Goal: Navigation & Orientation: Understand site structure

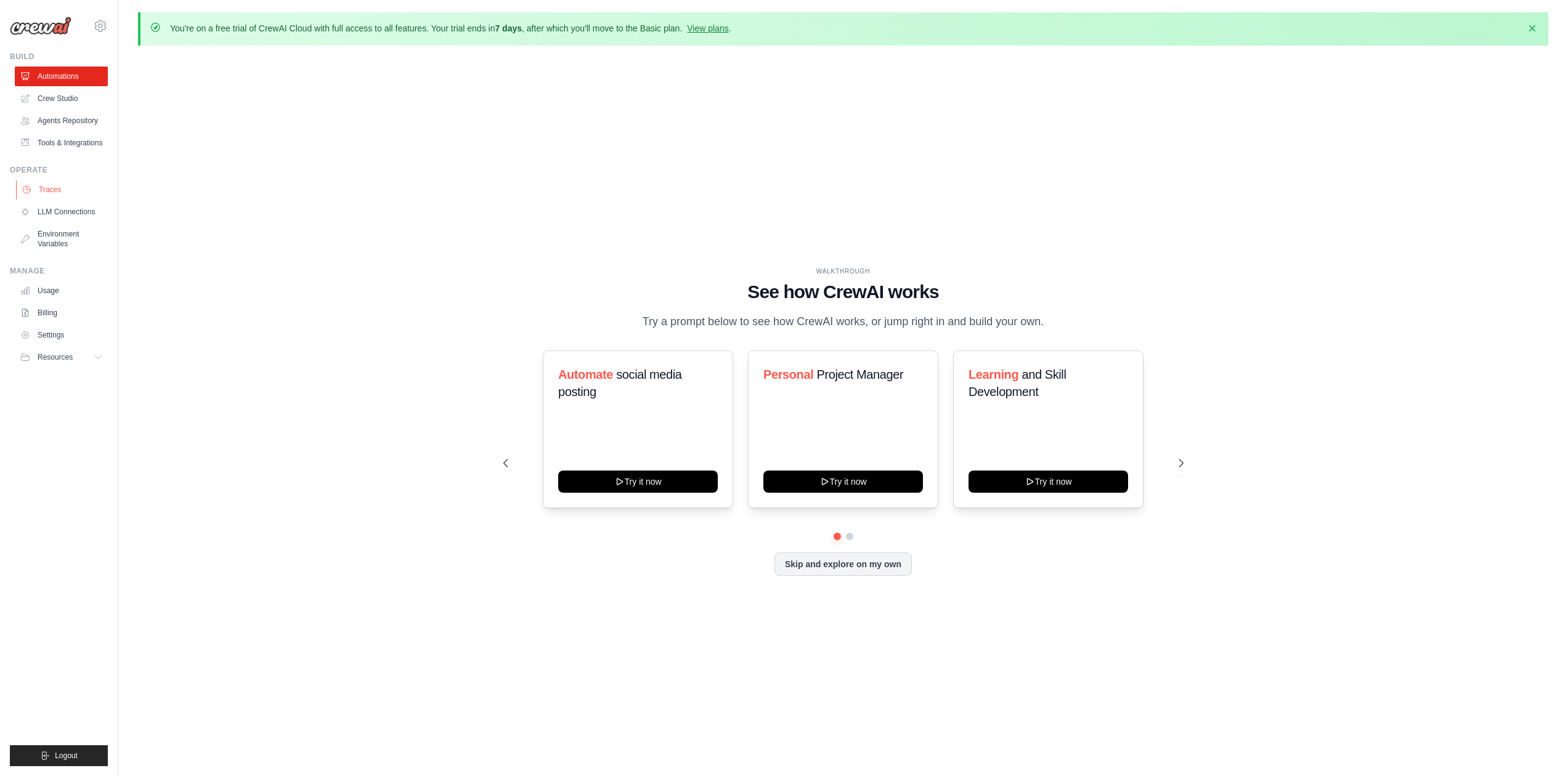
click at [65, 195] on link "Traces" at bounding box center [62, 190] width 93 height 20
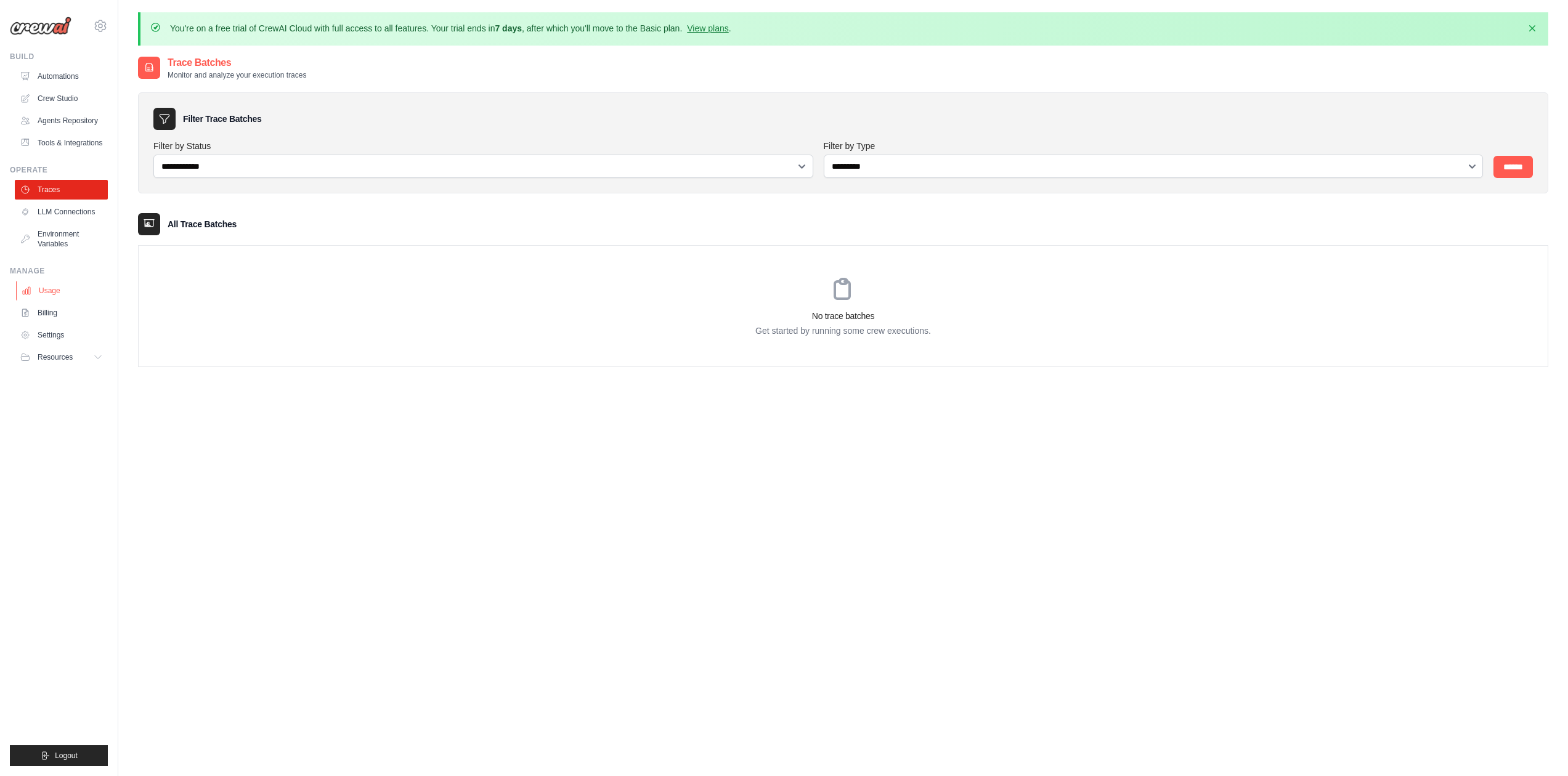
click at [61, 300] on link "Usage" at bounding box center [62, 291] width 93 height 20
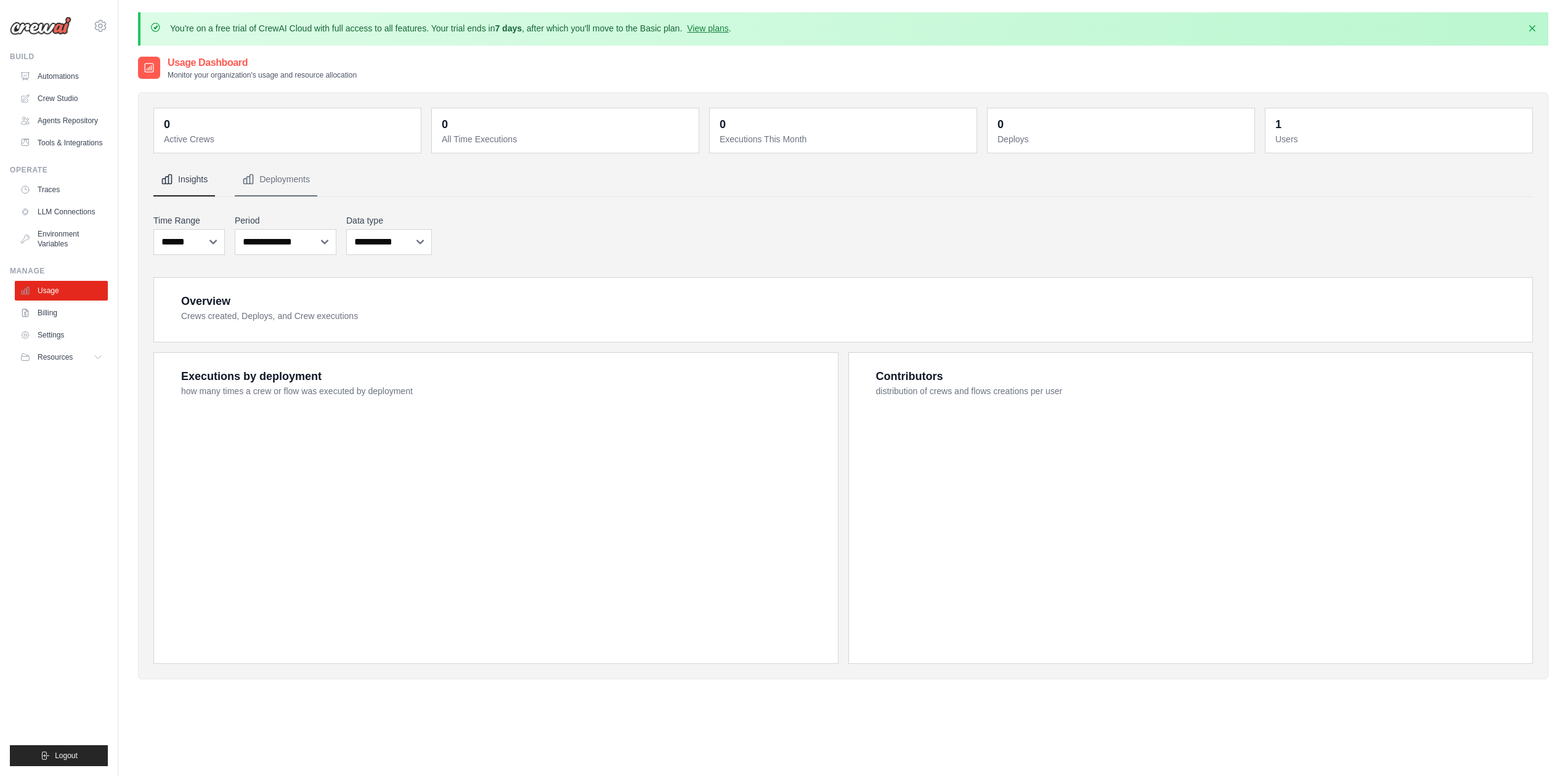
click at [61, 320] on link "Billing" at bounding box center [61, 313] width 93 height 20
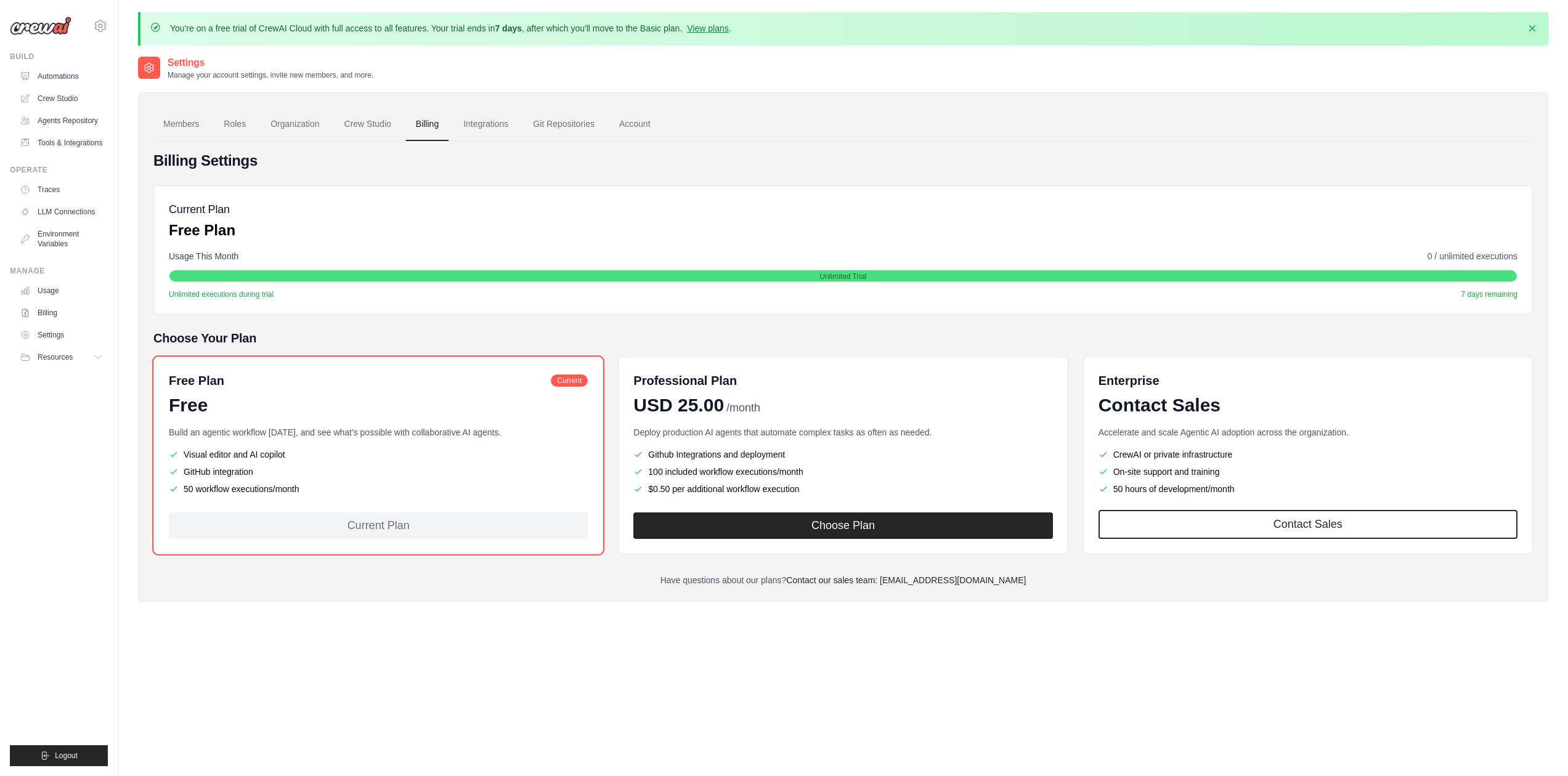
click at [57, 340] on link "Settings" at bounding box center [61, 335] width 93 height 20
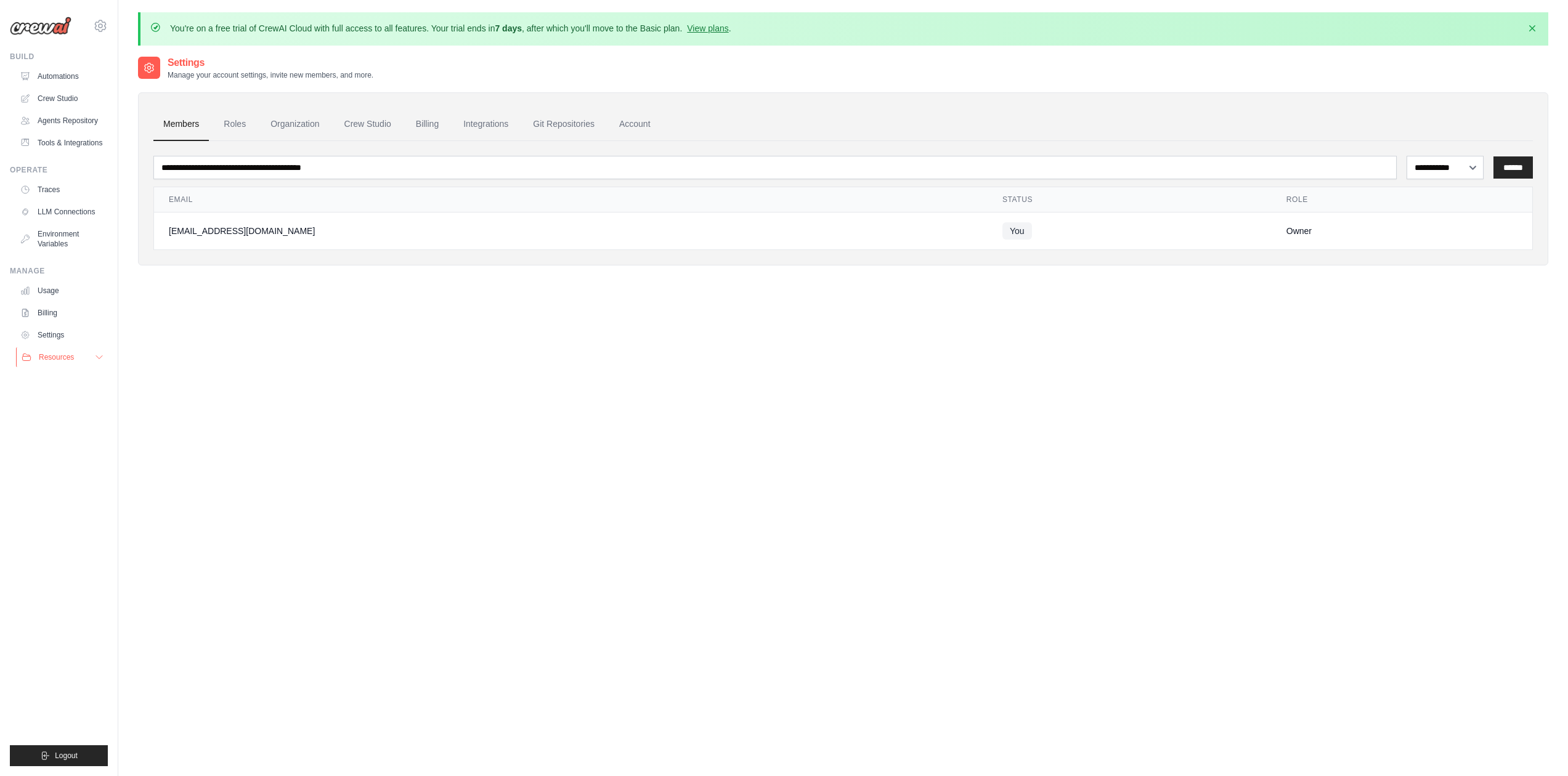
click at [57, 362] on span "Resources" at bounding box center [56, 357] width 35 height 10
click at [58, 362] on span "Resources" at bounding box center [56, 357] width 35 height 10
click at [55, 244] on link "Environment Variables" at bounding box center [62, 238] width 93 height 30
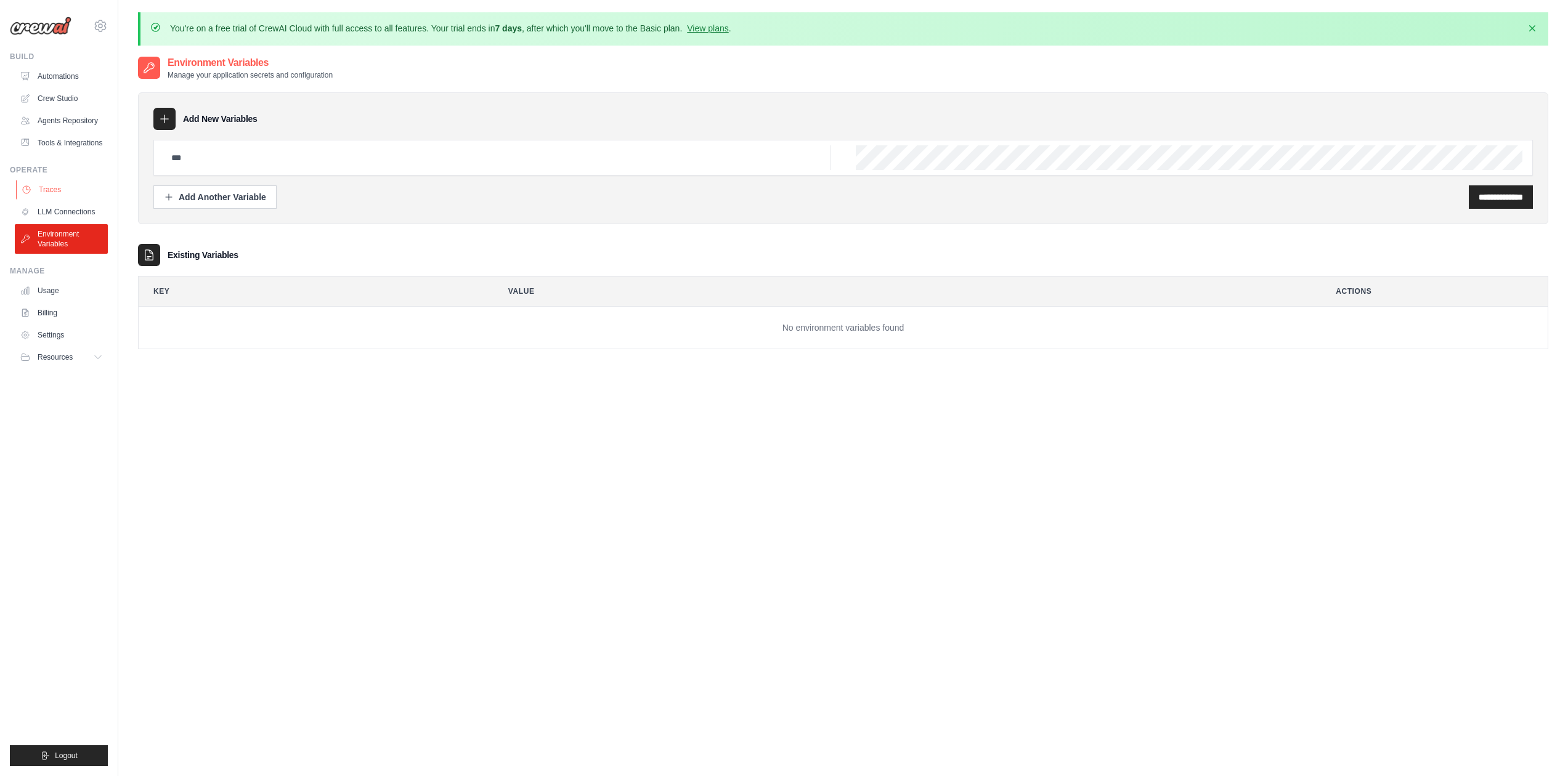
click at [77, 200] on link "Traces" at bounding box center [62, 190] width 93 height 20
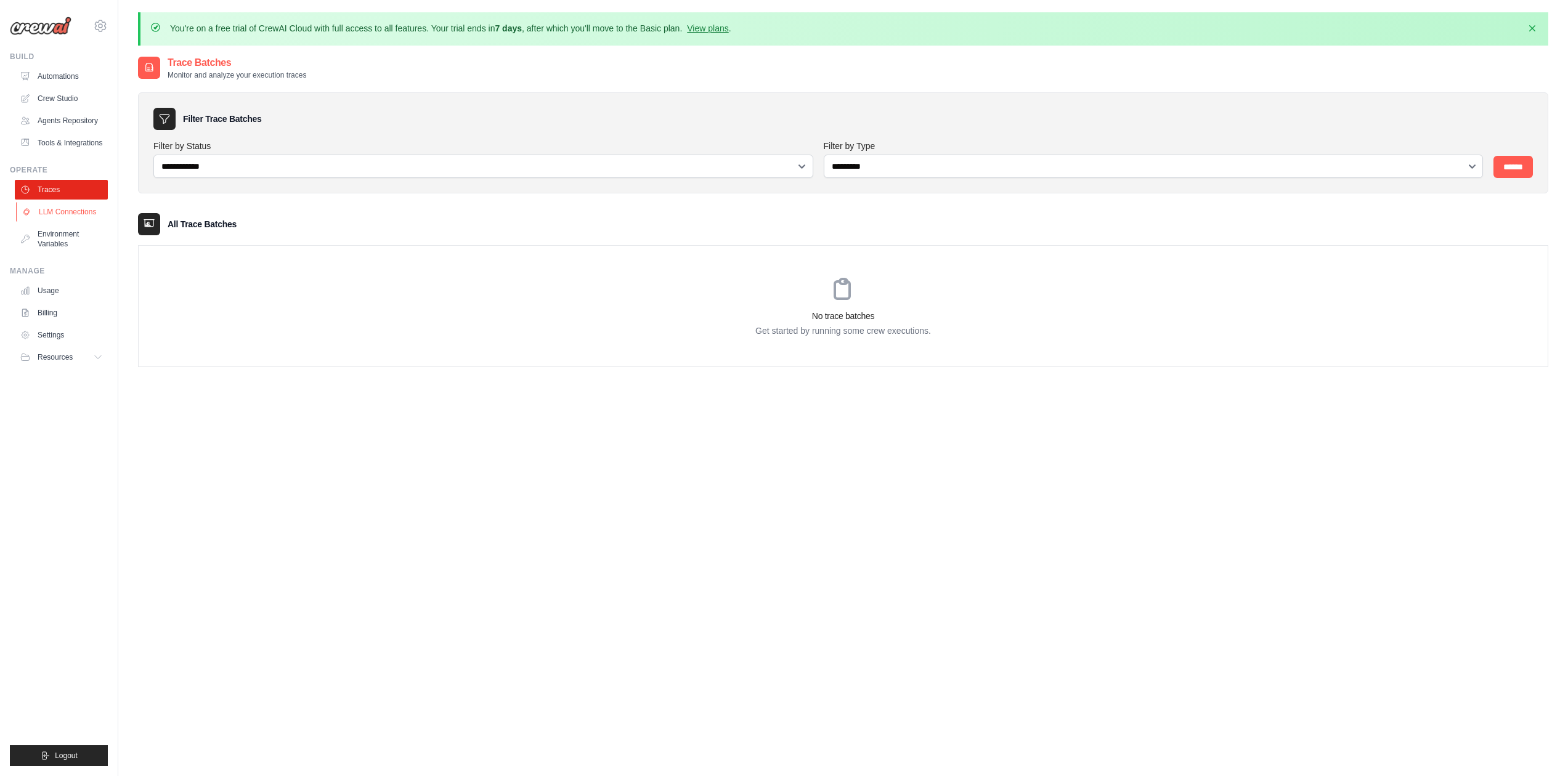
click at [77, 217] on link "LLM Connections" at bounding box center [62, 212] width 93 height 20
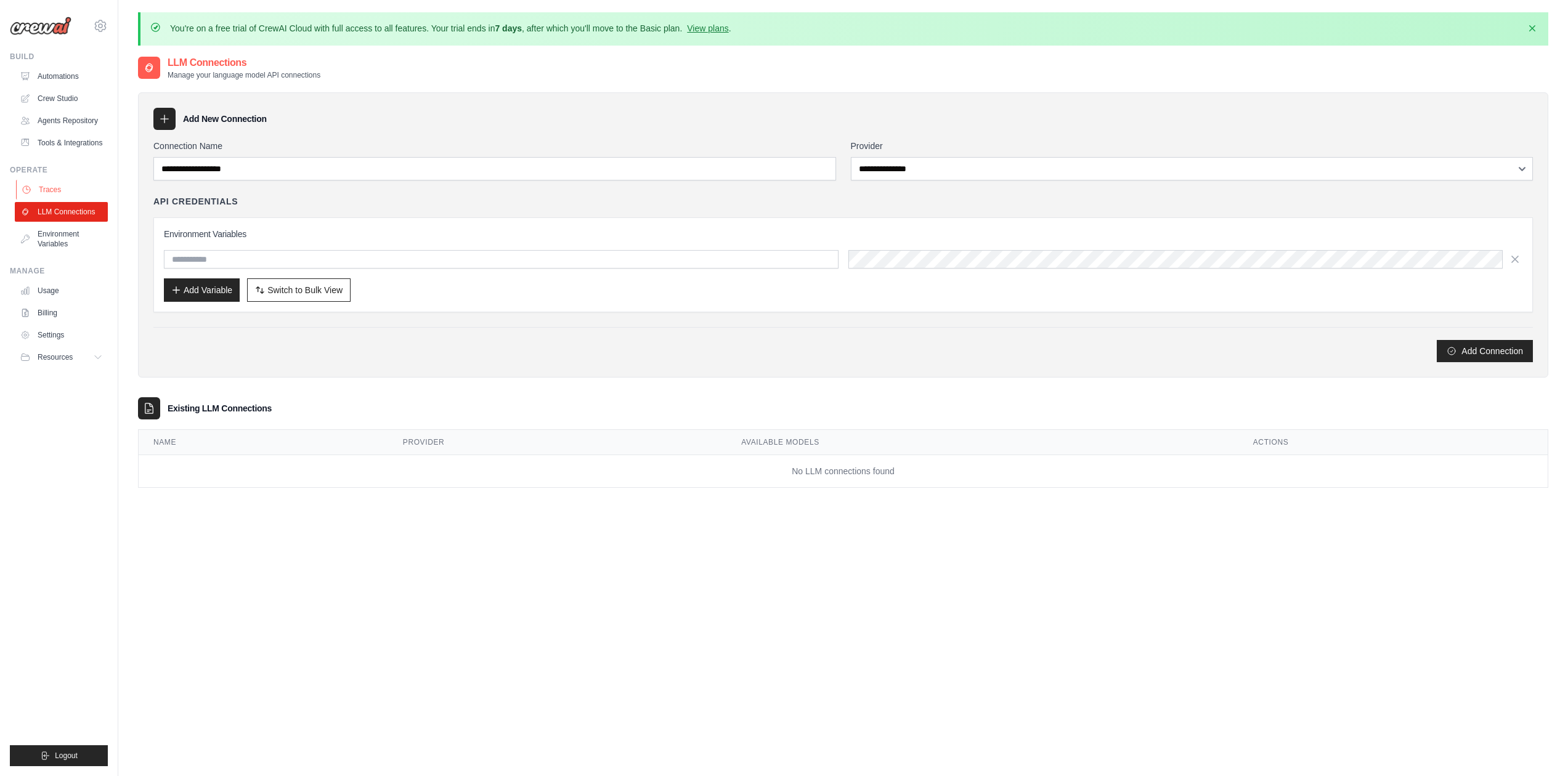
click at [54, 200] on link "Traces" at bounding box center [62, 190] width 93 height 20
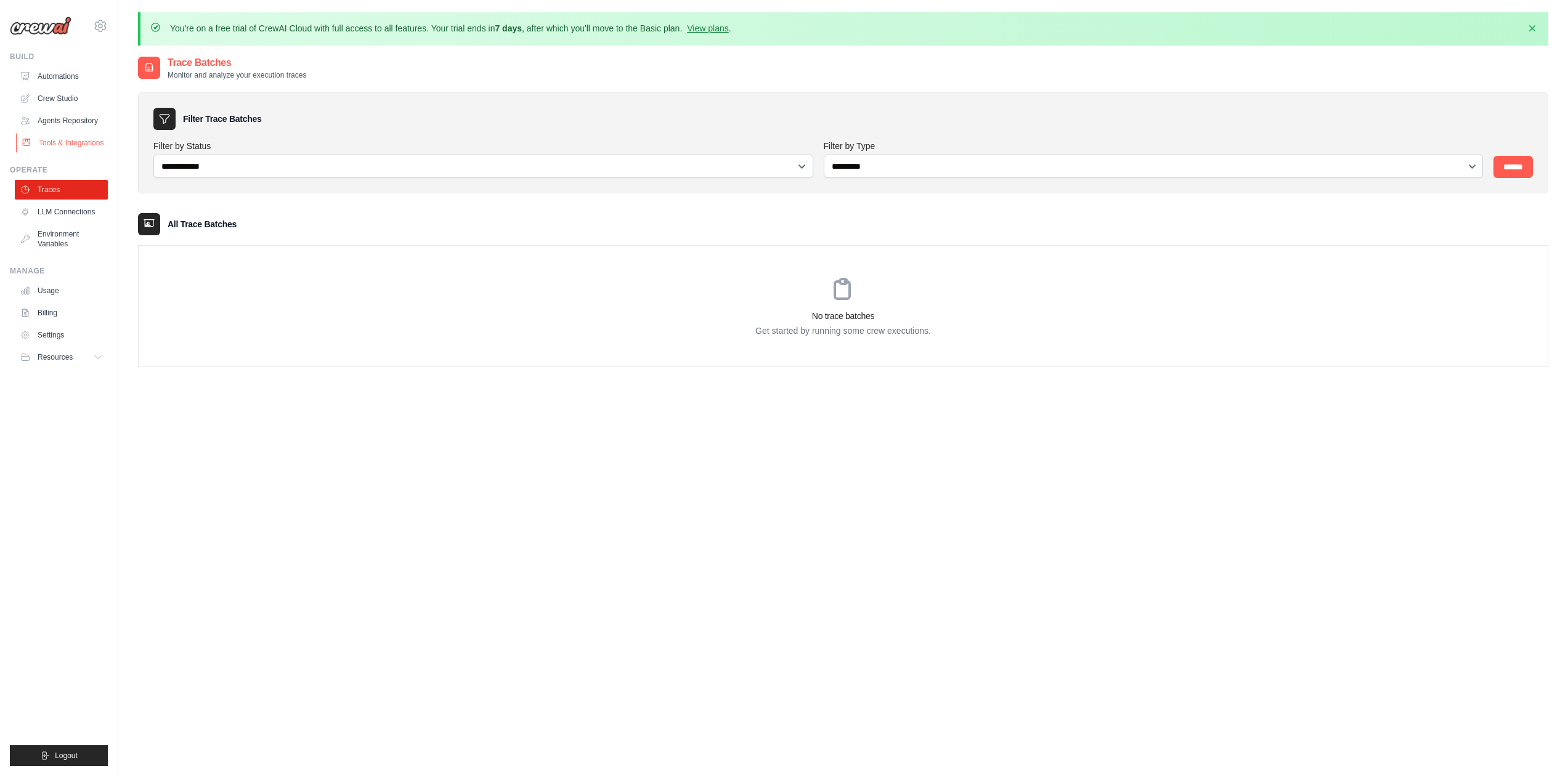
click at [65, 144] on link "Tools & Integrations" at bounding box center [62, 143] width 93 height 20
click at [72, 117] on link "Agents Repository" at bounding box center [62, 121] width 93 height 20
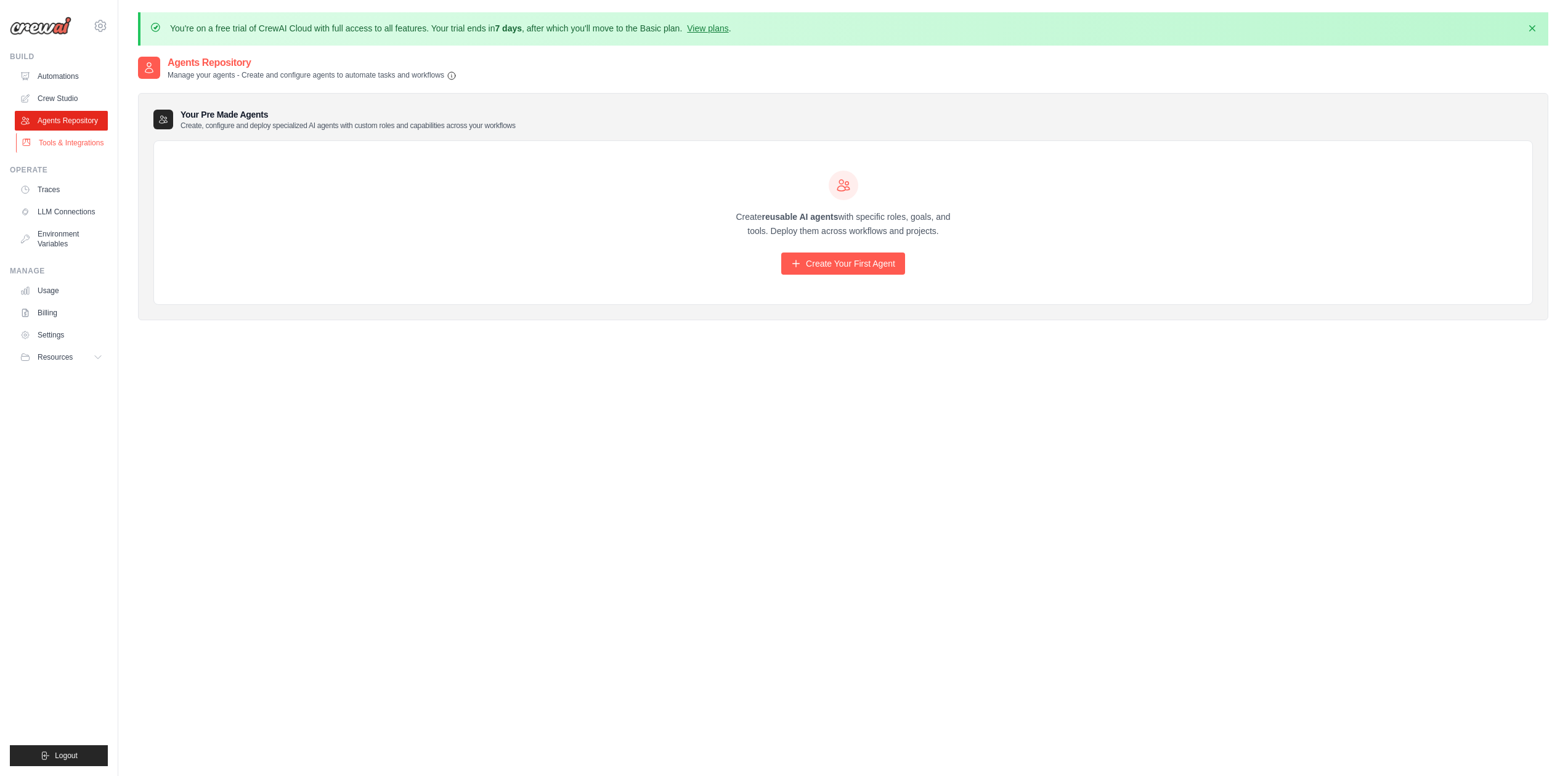
click at [60, 145] on link "Tools & Integrations" at bounding box center [62, 143] width 93 height 20
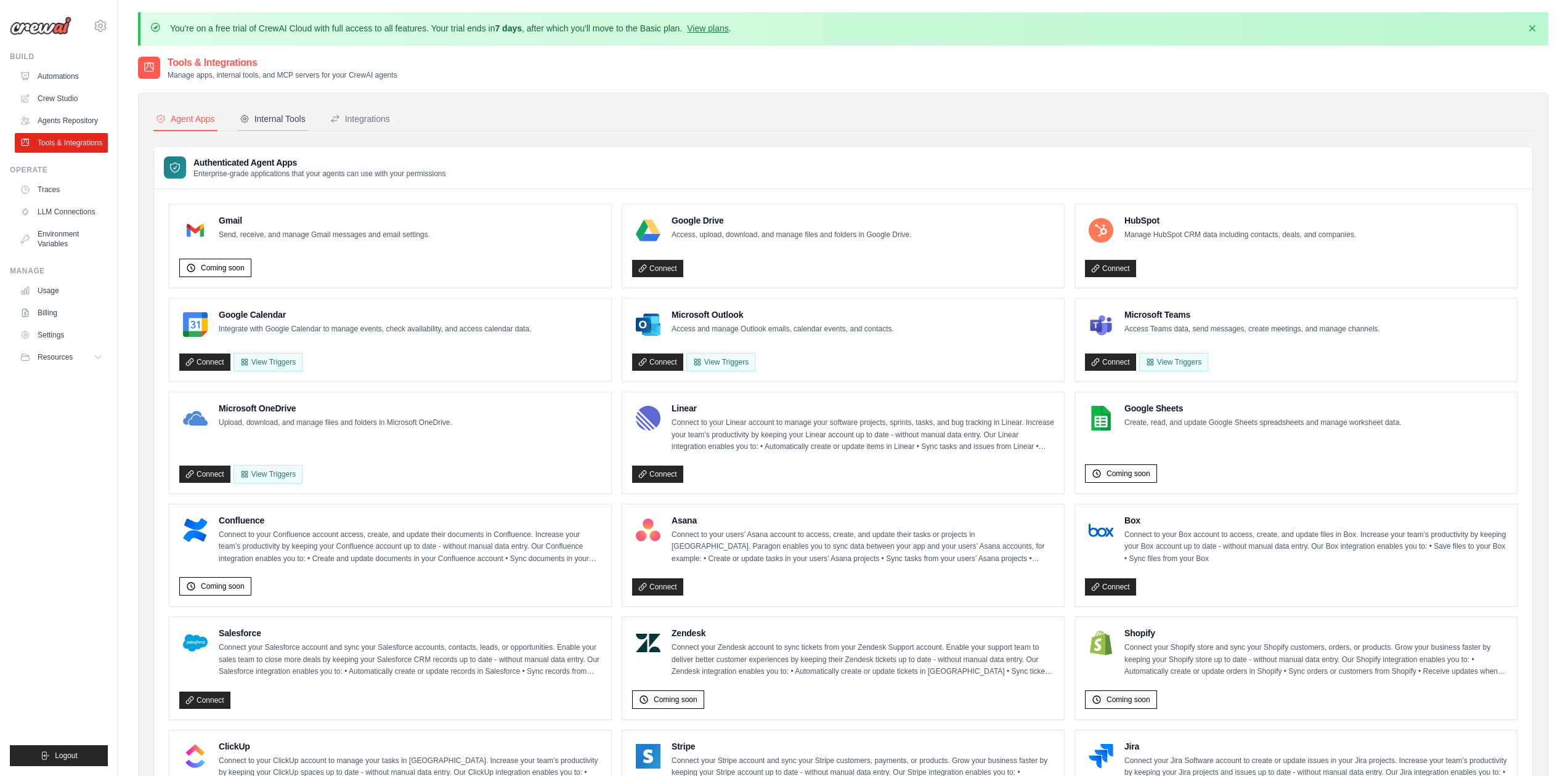
click at [279, 121] on div "Internal Tools" at bounding box center [273, 119] width 66 height 12
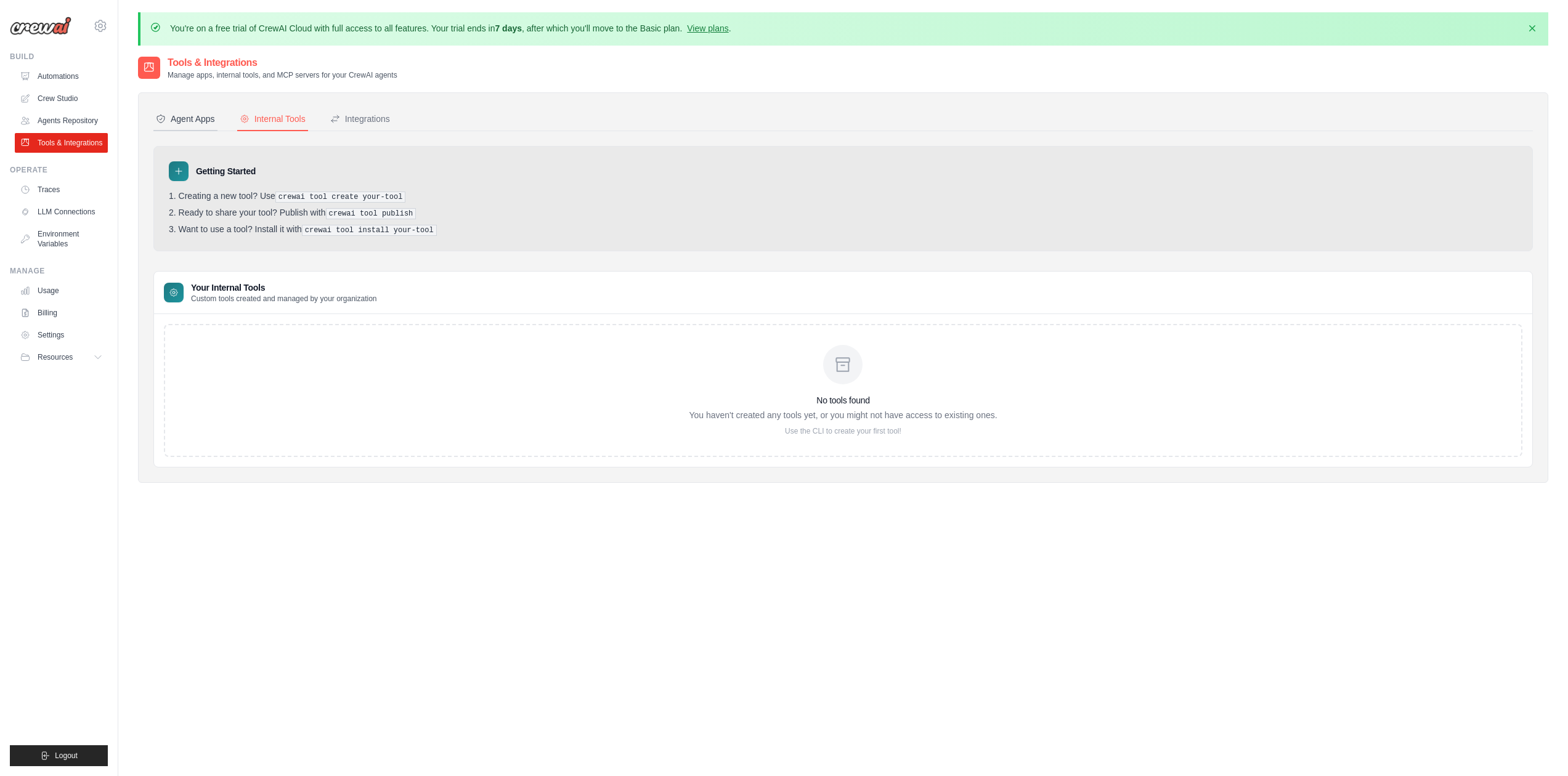
click at [183, 119] on div "Agent Apps" at bounding box center [185, 119] width 59 height 12
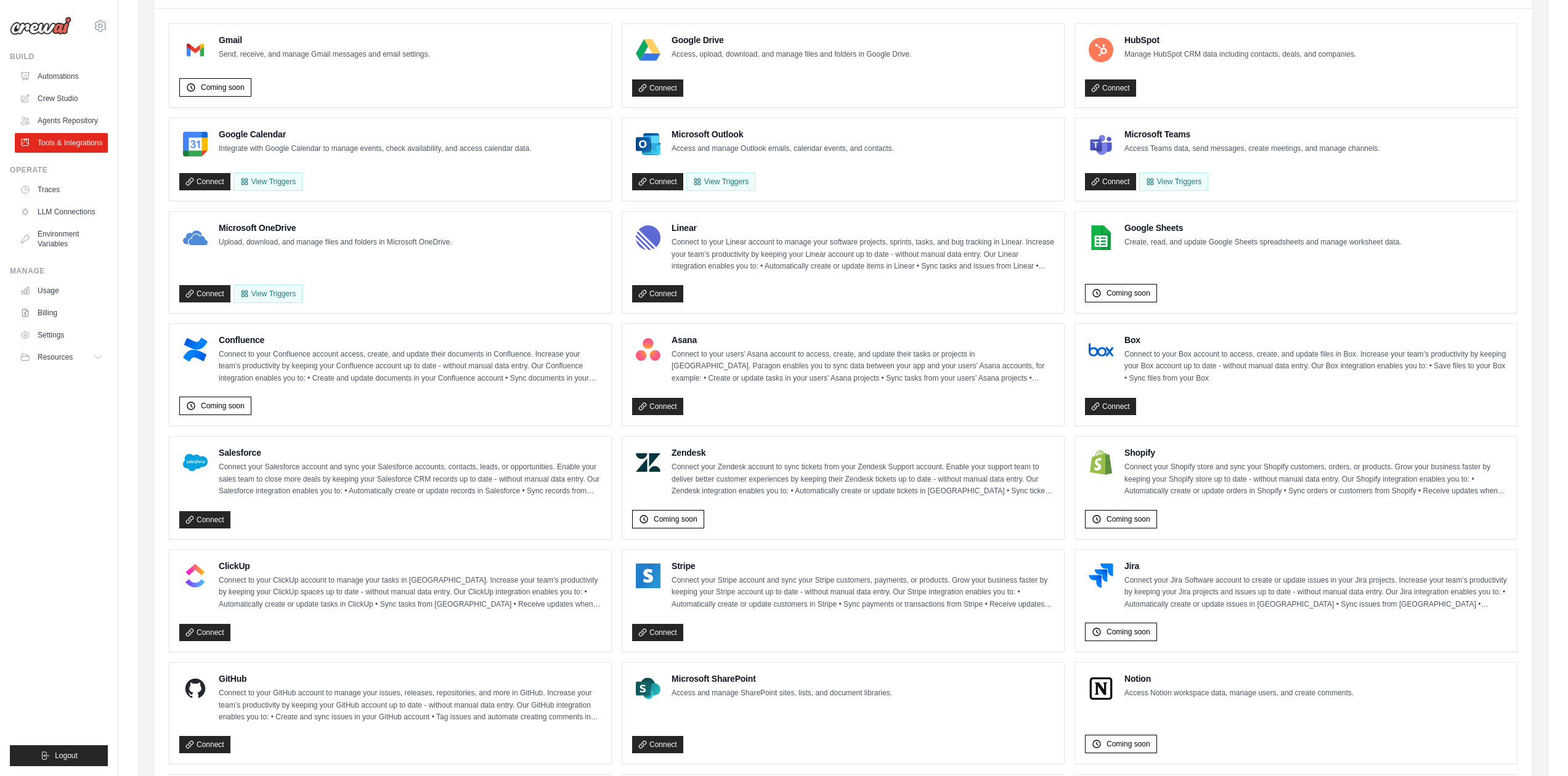
scroll to position [18, 0]
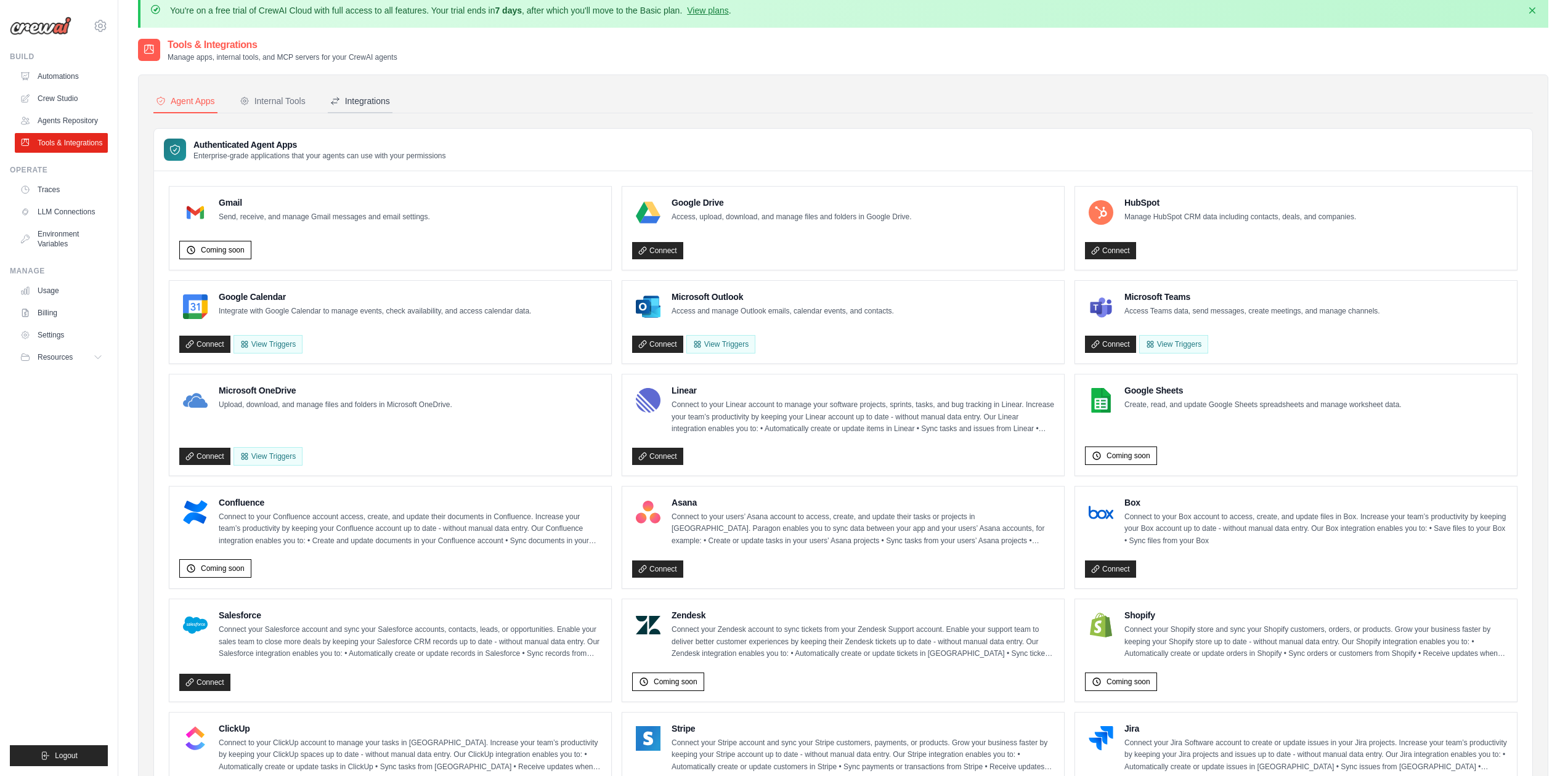
click at [380, 106] on div "Integrations" at bounding box center [360, 101] width 60 height 12
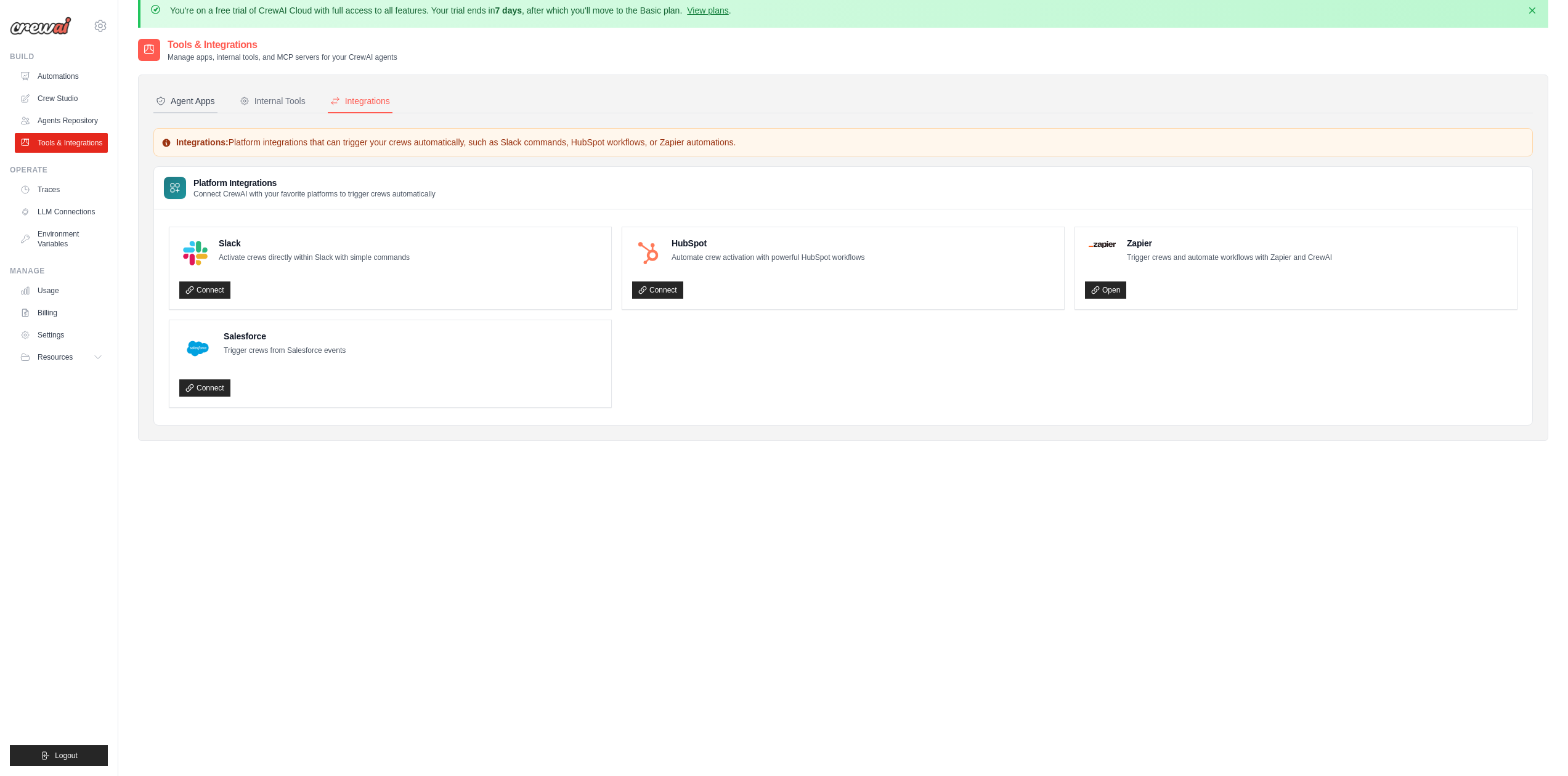
click at [189, 105] on div "Agent Apps" at bounding box center [185, 101] width 59 height 12
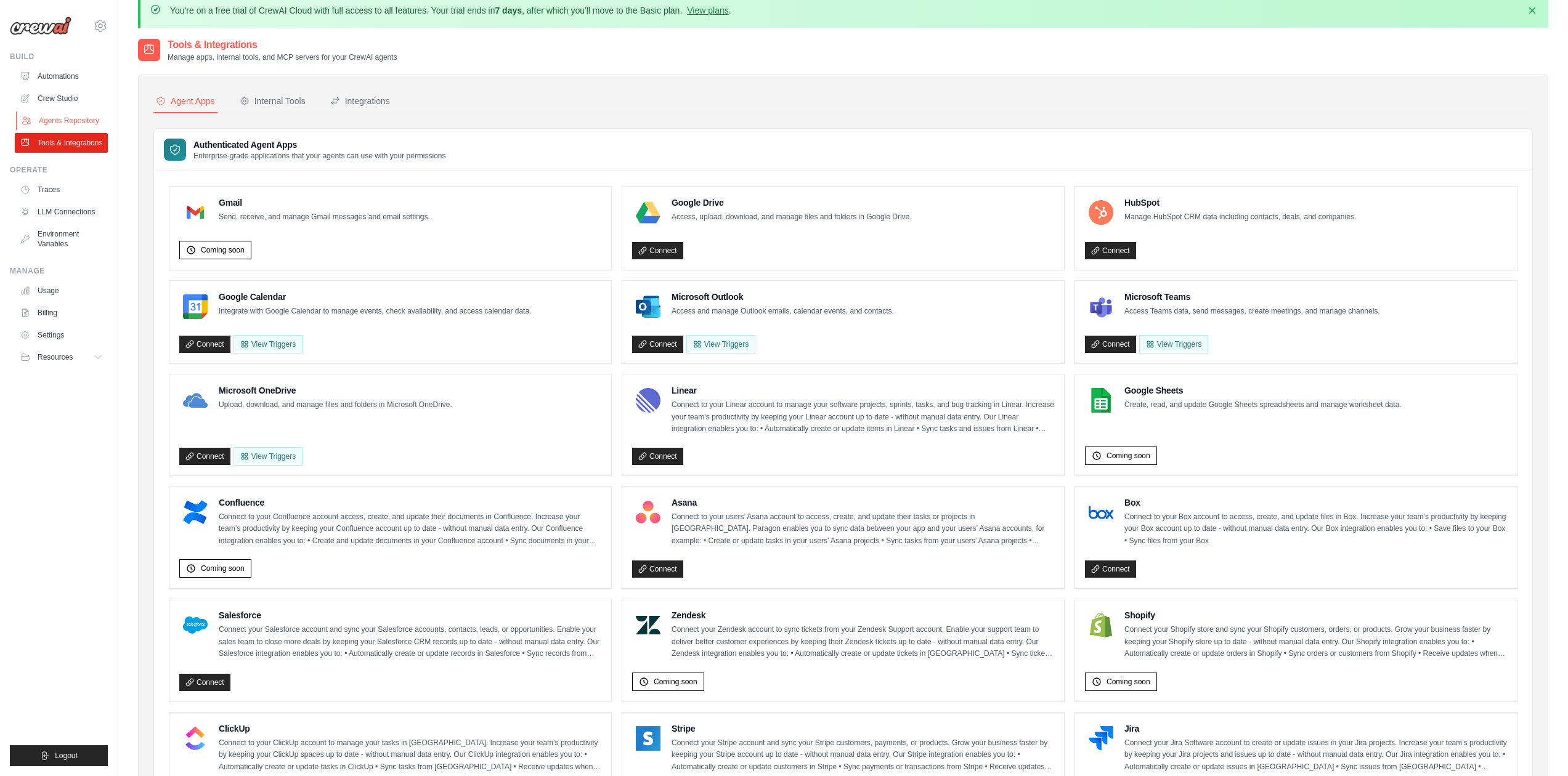
click at [88, 120] on link "Agents Repository" at bounding box center [62, 121] width 93 height 20
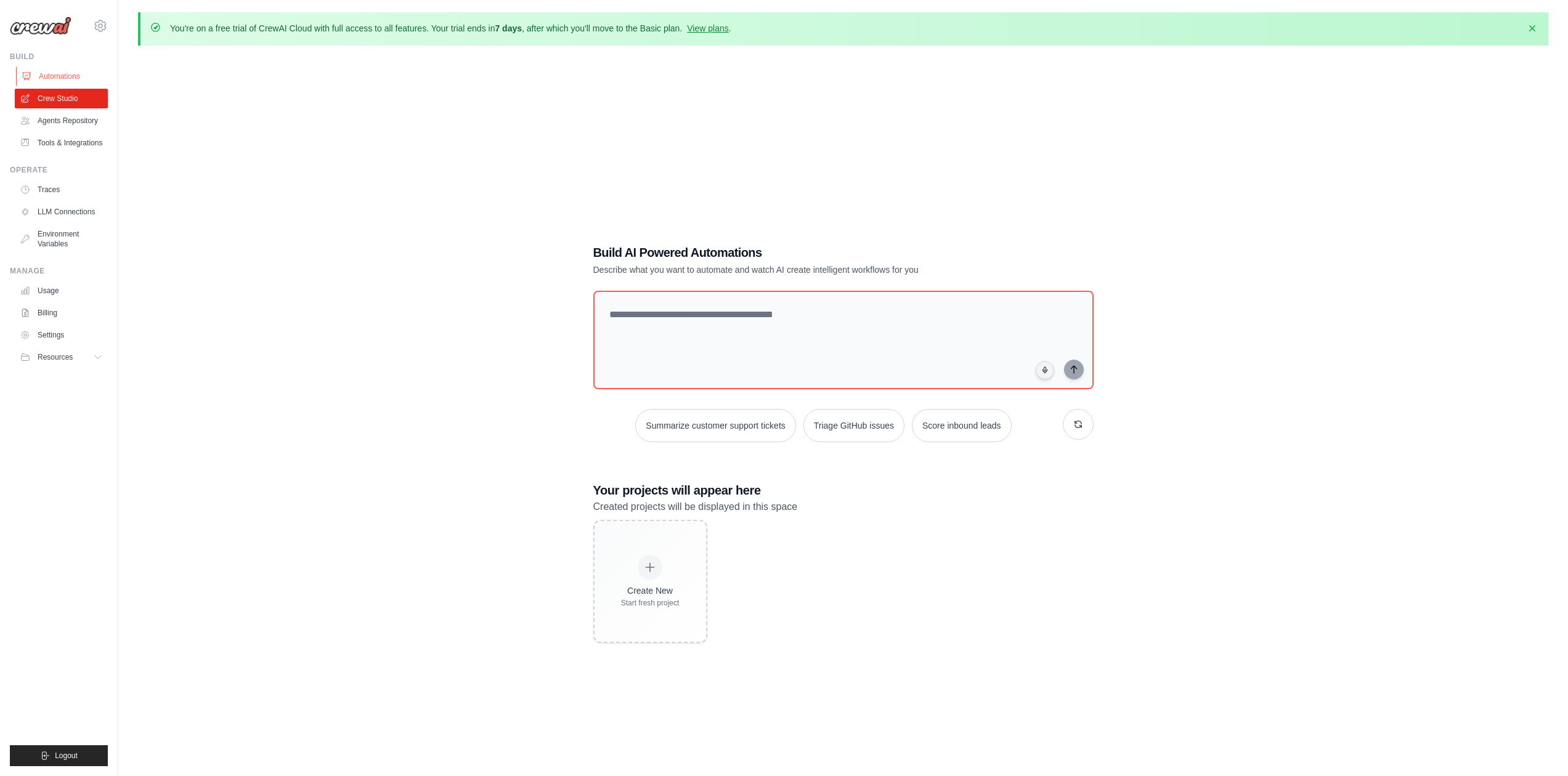
click at [76, 77] on link "Automations" at bounding box center [62, 76] width 93 height 20
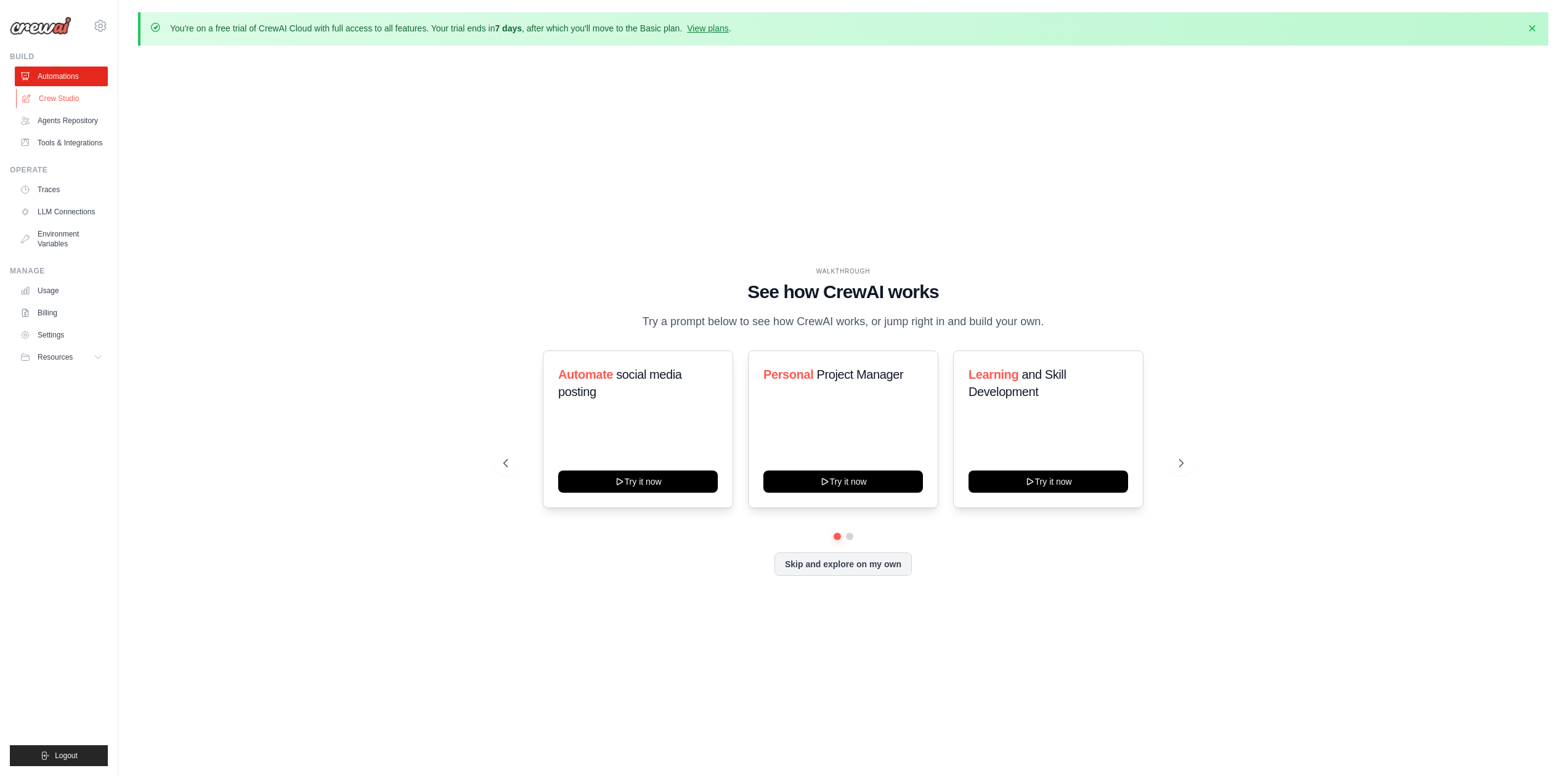
click at [72, 103] on link "Crew Studio" at bounding box center [62, 99] width 93 height 20
